Goal: Task Accomplishment & Management: Manage account settings

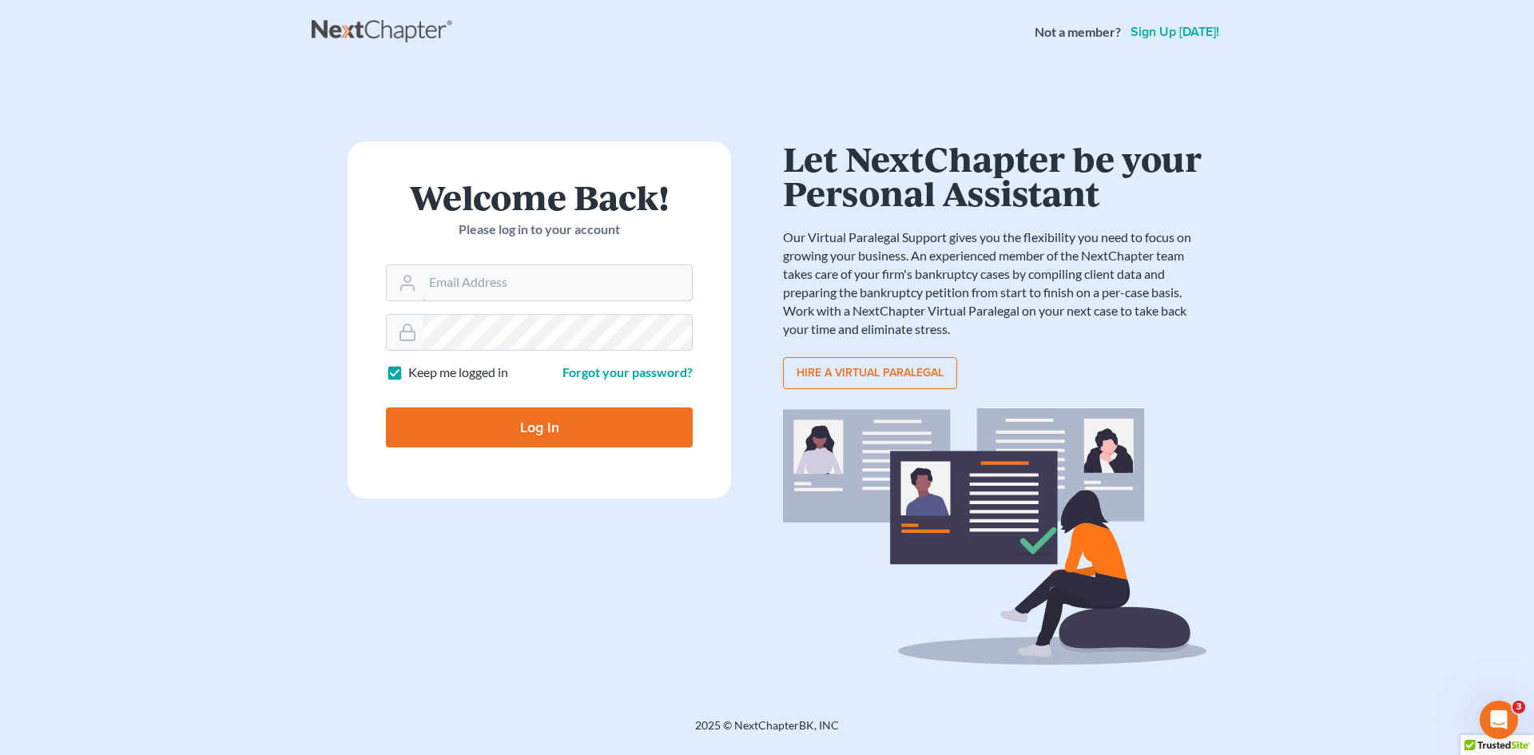
type input "[PERSON_NAME][EMAIL_ADDRESS][DOMAIN_NAME]"
click at [689, 393] on div at bounding box center [550, 441] width 328 height 182
click at [482, 431] on input "Log In" at bounding box center [539, 427] width 307 height 40
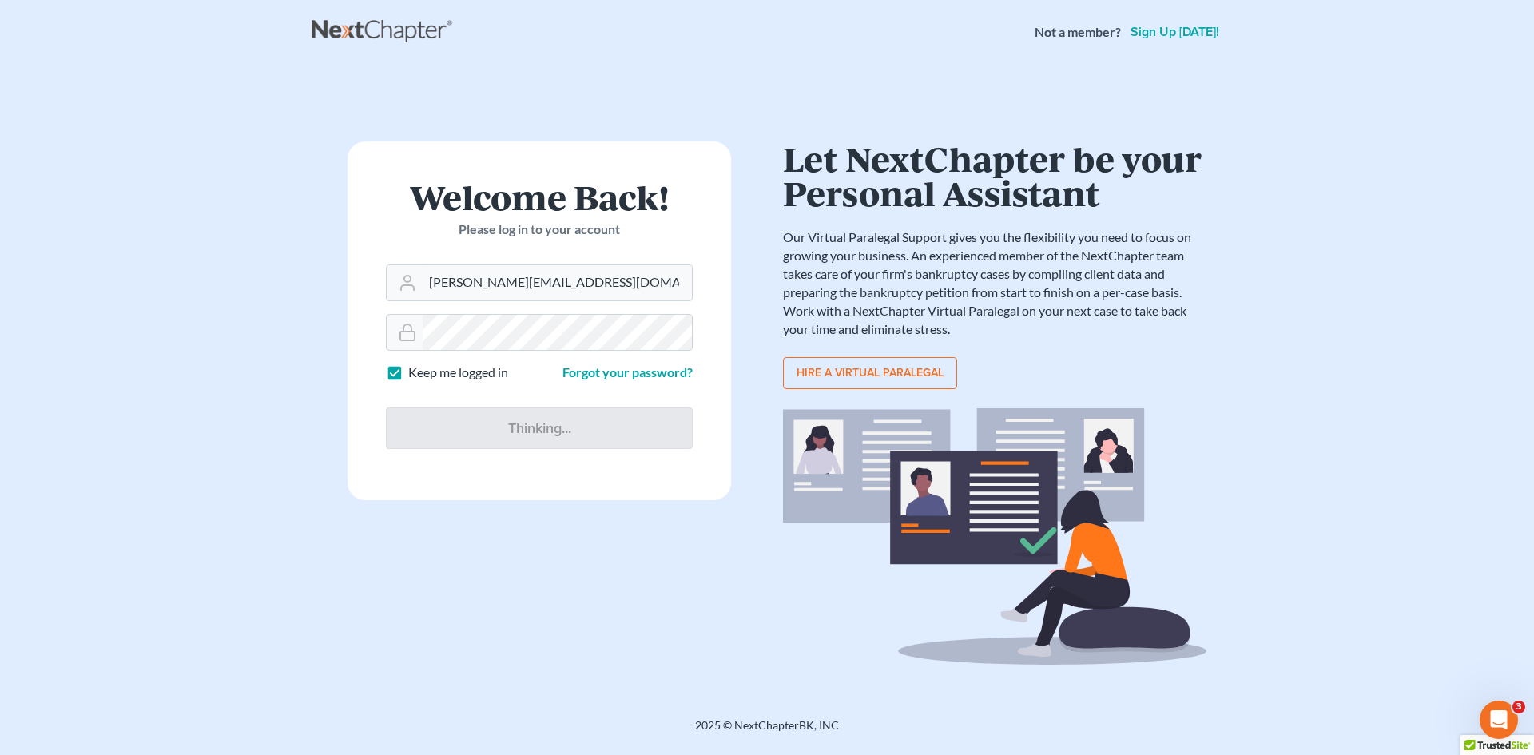
type input "Thinking..."
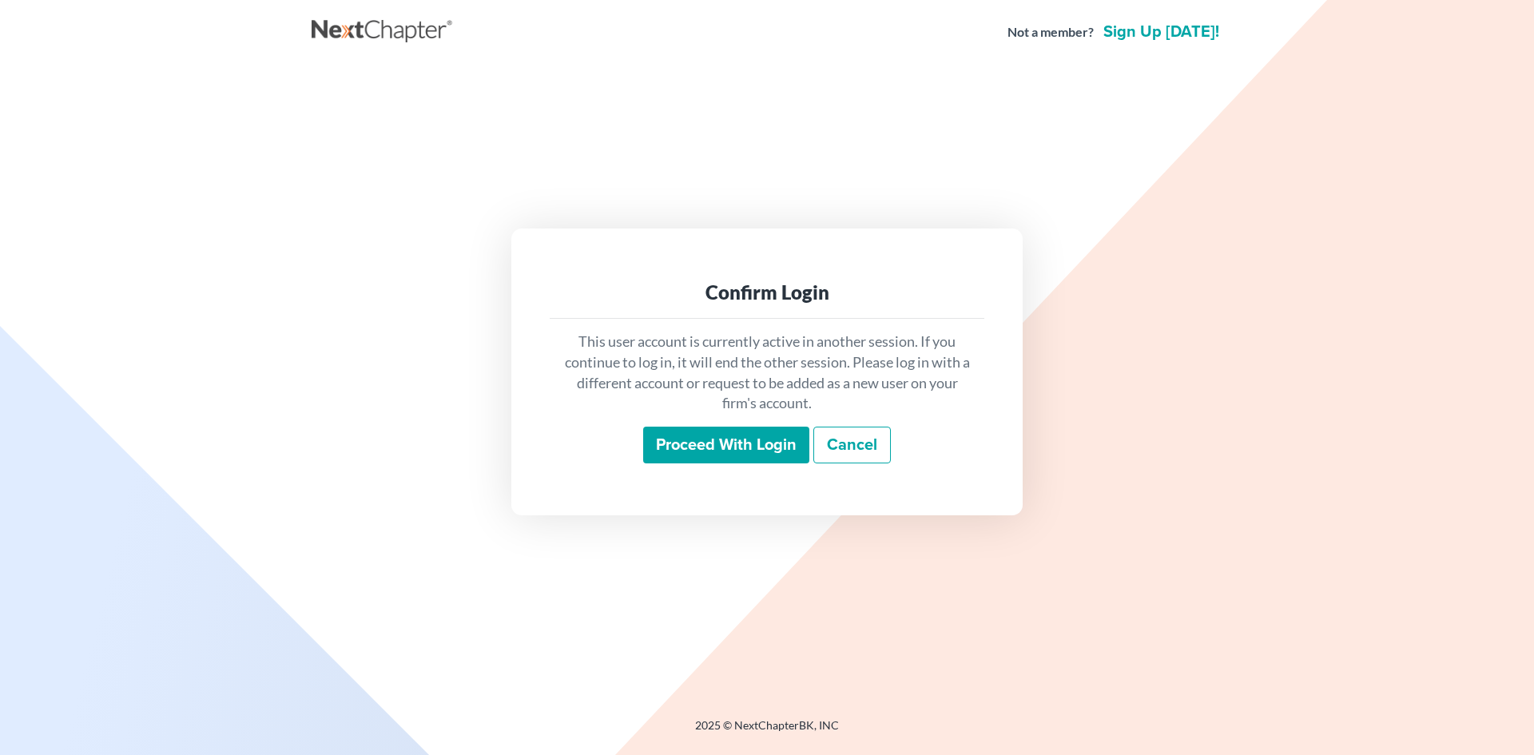
click at [708, 439] on input "Proceed with login" at bounding box center [726, 445] width 166 height 37
